Goal: Transaction & Acquisition: Book appointment/travel/reservation

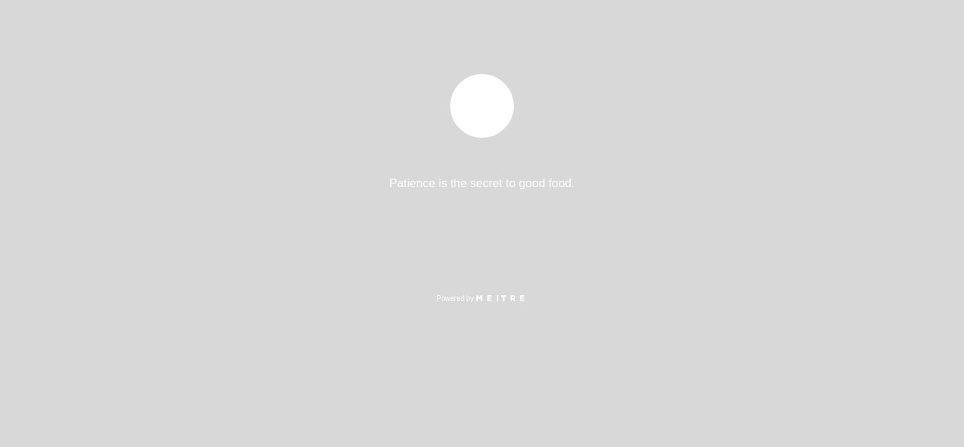
select select "pt"
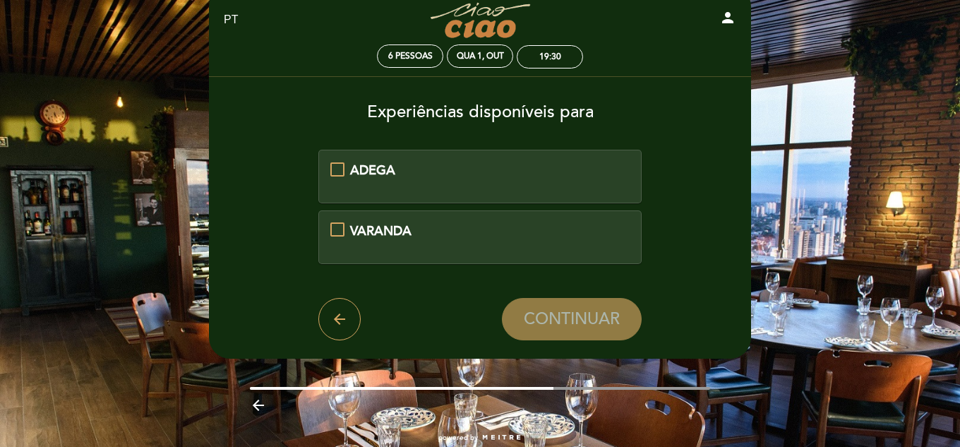
scroll to position [59, 0]
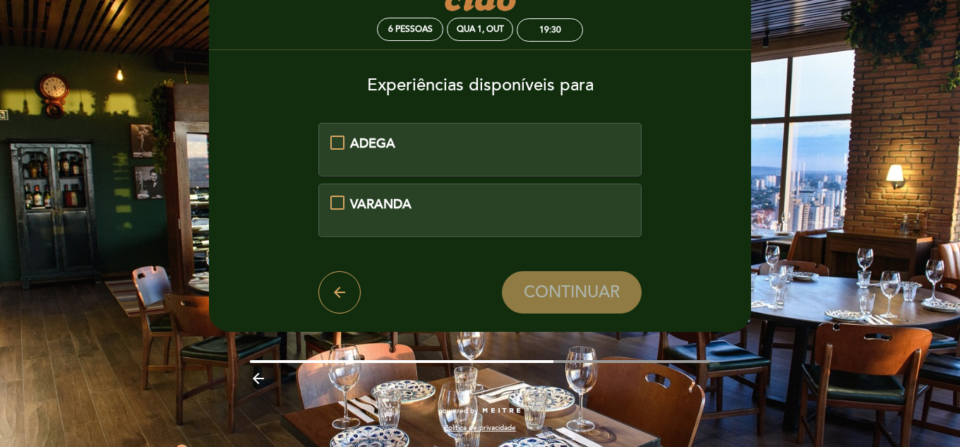
click at [456, 137] on div "ADEGA" at bounding box center [479, 144] width 259 height 18
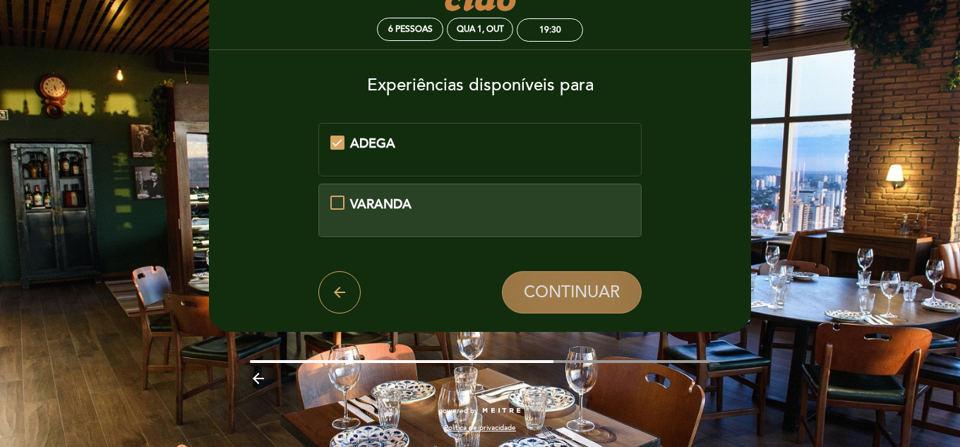
click at [586, 302] on button "CONTINUAR" at bounding box center [572, 292] width 140 height 42
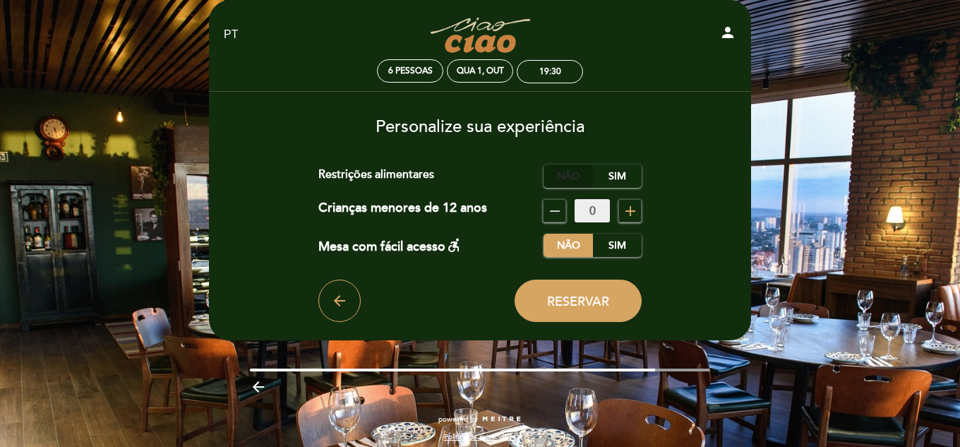
click at [566, 169] on label "Não" at bounding box center [567, 175] width 49 height 23
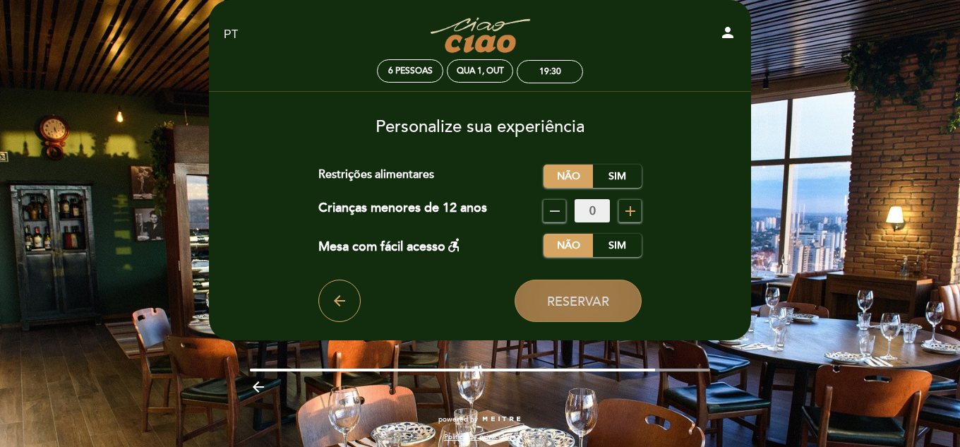
click at [566, 304] on span "Reservar" at bounding box center [578, 302] width 62 height 16
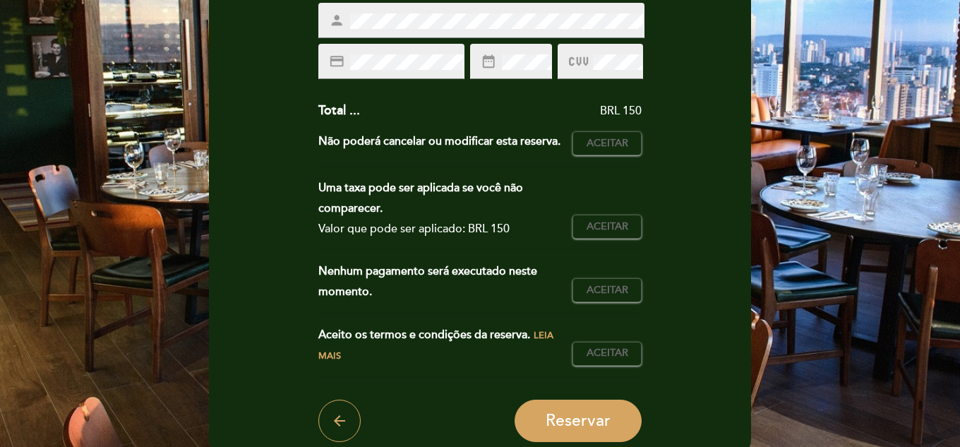
scroll to position [282, 0]
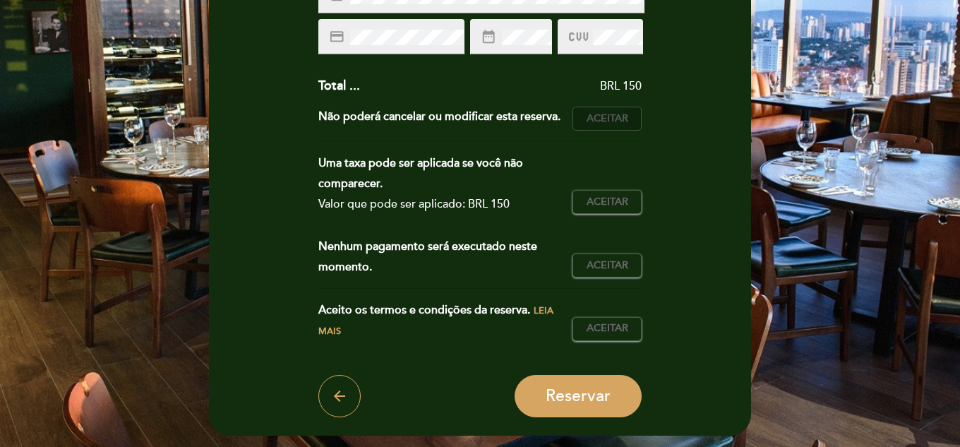
click at [610, 128] on button "Aceitar Aceito" at bounding box center [606, 119] width 69 height 24
click at [609, 208] on span "Aceitar" at bounding box center [607, 202] width 42 height 15
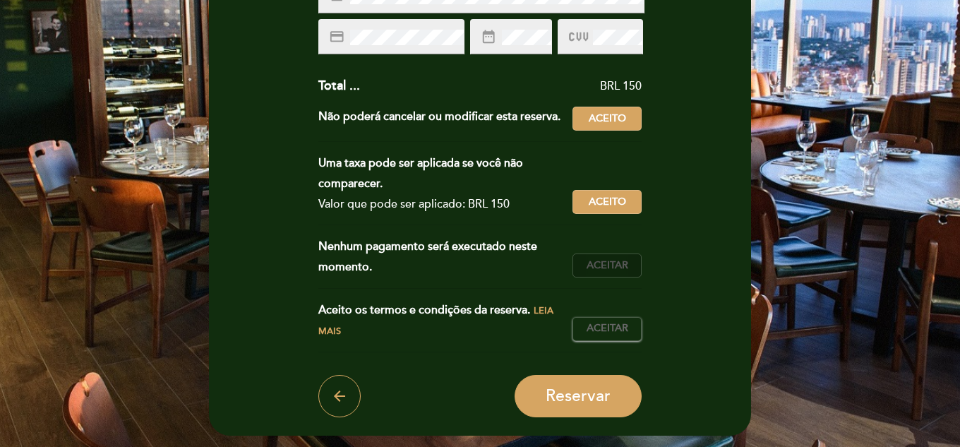
click at [606, 269] on span "Aceitar" at bounding box center [607, 265] width 42 height 15
click at [613, 325] on span "Aceitar" at bounding box center [607, 328] width 42 height 15
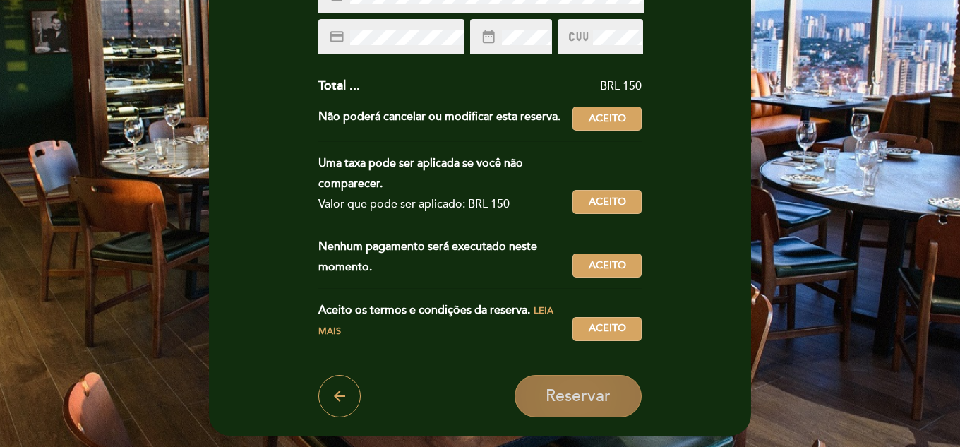
click at [583, 398] on span "Reservar" at bounding box center [578, 396] width 65 height 20
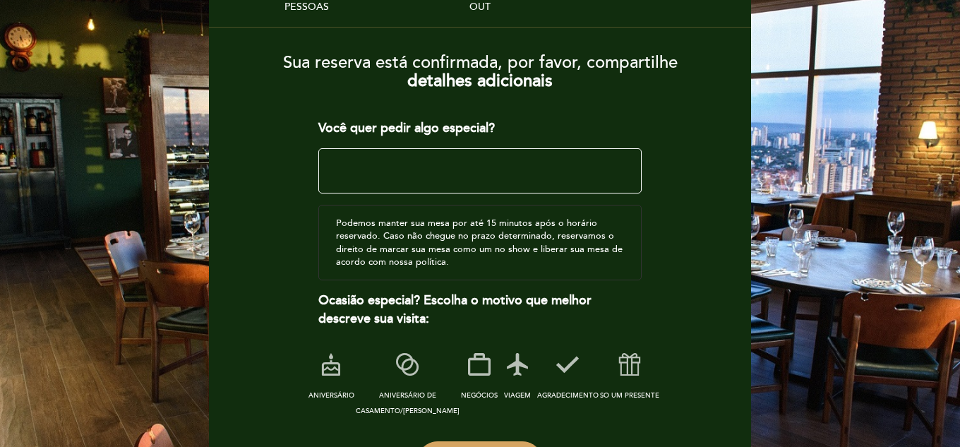
scroll to position [0, 0]
